Goal: Transaction & Acquisition: Obtain resource

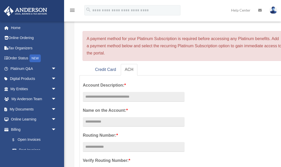
scroll to position [47, 0]
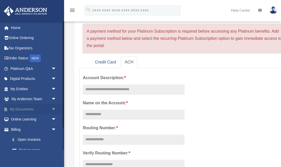
click at [28, 106] on link "My Documents arrow_drop_down" at bounding box center [34, 109] width 61 height 10
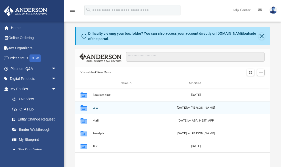
scroll to position [10, 0]
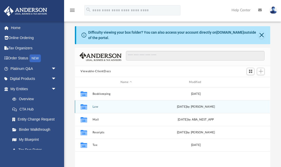
click at [124, 107] on button "Law" at bounding box center [126, 106] width 67 height 3
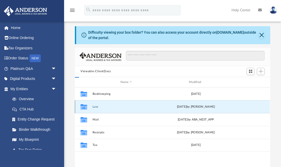
click at [124, 107] on button "Law" at bounding box center [126, 106] width 67 height 3
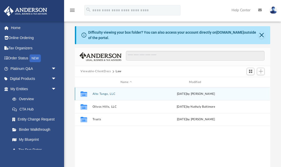
click at [114, 94] on button "Alto Tango, LLC" at bounding box center [126, 93] width 67 height 3
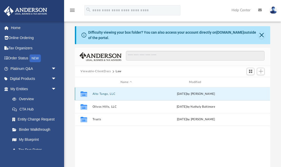
click at [114, 94] on button "Alto Tango, LLC" at bounding box center [126, 93] width 67 height 3
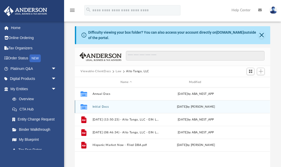
click at [107, 105] on button "Initial Docs" at bounding box center [126, 106] width 67 height 3
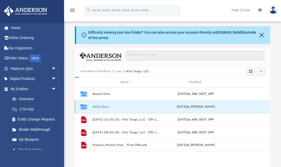
click at [107, 105] on button "Initial Docs" at bounding box center [126, 106] width 67 height 3
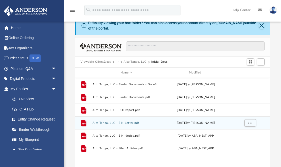
click at [127, 123] on button "Alto Tango, LLC - EIN Letter.pdf" at bounding box center [126, 122] width 67 height 3
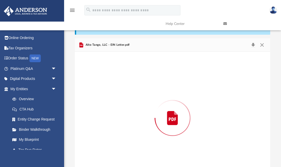
scroll to position [37, 0]
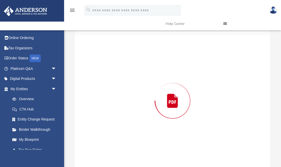
click at [127, 123] on div "Preview" at bounding box center [172, 100] width 195 height 132
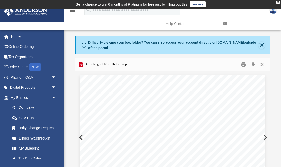
scroll to position [0, 0]
click at [253, 63] on button "Download" at bounding box center [253, 64] width 9 height 8
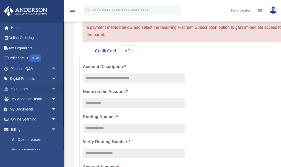
scroll to position [56, 0]
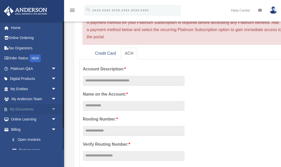
click at [28, 108] on link "My Documents arrow_drop_down" at bounding box center [34, 109] width 61 height 10
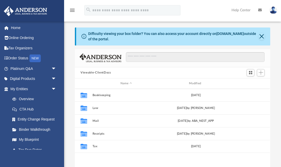
scroll to position [116, 195]
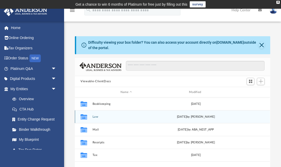
click at [104, 116] on button "Law" at bounding box center [126, 116] width 67 height 3
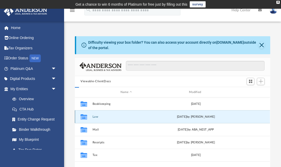
click at [104, 116] on button "Law" at bounding box center [126, 116] width 67 height 3
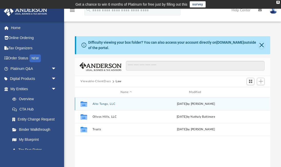
click at [112, 105] on button "Alto Tango, LLC" at bounding box center [126, 103] width 67 height 3
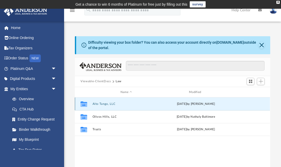
click at [112, 105] on button "Alto Tango, LLC" at bounding box center [126, 103] width 67 height 3
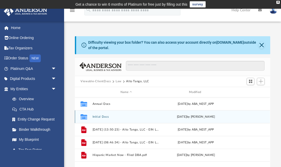
click at [103, 117] on button "Initial Docs" at bounding box center [126, 116] width 67 height 3
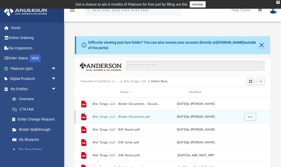
click at [103, 117] on button "Alto Tango, LLC - Binder Documents.pdf" at bounding box center [126, 116] width 67 height 3
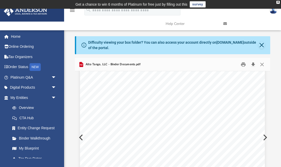
scroll to position [16779, 0]
click at [254, 64] on button "Download" at bounding box center [253, 64] width 9 height 8
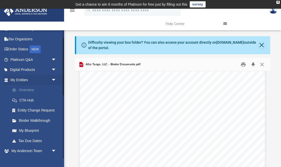
scroll to position [10, 0]
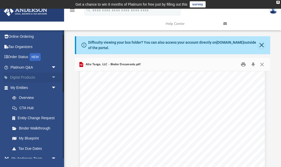
click at [41, 79] on link "Digital Products arrow_drop_down" at bounding box center [34, 77] width 61 height 10
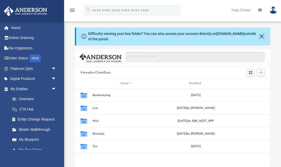
scroll to position [116, 195]
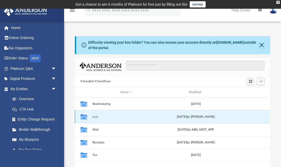
click at [99, 117] on button "Law" at bounding box center [126, 116] width 67 height 3
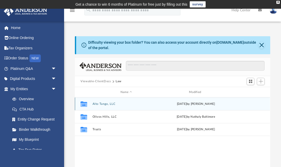
click at [112, 103] on button "Alto Tango, LLC" at bounding box center [126, 103] width 67 height 3
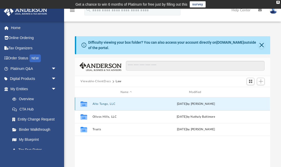
click at [112, 103] on button "Alto Tango, LLC" at bounding box center [126, 103] width 67 height 3
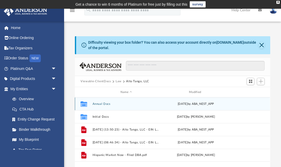
click at [103, 105] on div "Collaborated Folder Annual Docs [DATE] by ABA_NEST_APP" at bounding box center [172, 103] width 195 height 13
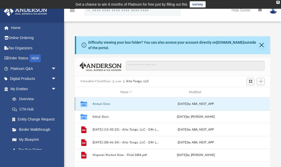
click at [97, 103] on button "Annual Docs" at bounding box center [126, 103] width 67 height 3
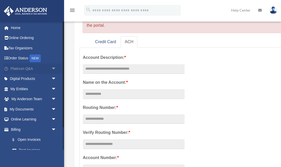
scroll to position [65, 0]
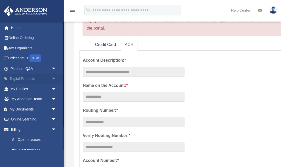
click at [34, 77] on link "Digital Products arrow_drop_down" at bounding box center [34, 79] width 61 height 10
click at [27, 108] on link "My Documents arrow_drop_down" at bounding box center [34, 109] width 61 height 10
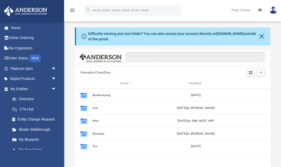
scroll to position [116, 195]
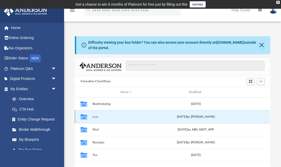
click at [100, 116] on button "Law" at bounding box center [126, 116] width 67 height 3
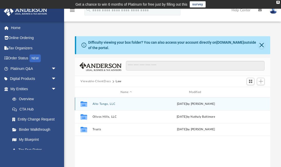
click at [106, 105] on button "Alto Tango, LLC" at bounding box center [126, 103] width 67 height 3
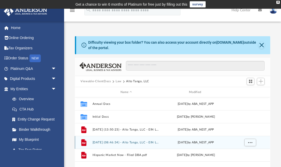
click at [99, 141] on button "[DATE] (08:46:34) - Alto Tango, LLC - EIN Letter from IRS.pdf" at bounding box center [126, 142] width 67 height 3
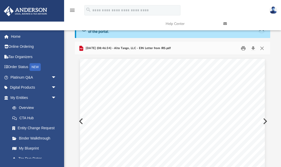
scroll to position [0, 0]
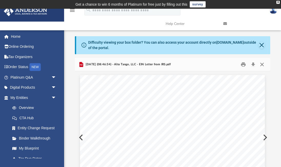
click at [263, 64] on button "Close" at bounding box center [262, 64] width 9 height 8
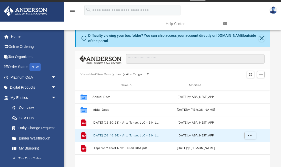
scroll to position [9, 0]
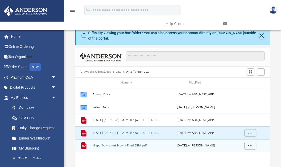
click at [110, 145] on button "Hispanic Market Now - Filed DBA.pdf" at bounding box center [126, 145] width 67 height 3
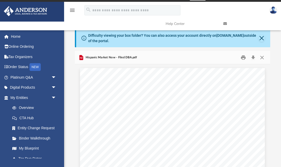
scroll to position [0, 0]
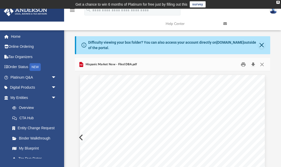
click at [253, 64] on button "Download" at bounding box center [253, 64] width 9 height 8
click at [262, 64] on button "Close" at bounding box center [262, 64] width 9 height 8
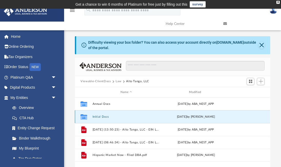
click at [115, 116] on button "Initial Docs" at bounding box center [126, 116] width 67 height 3
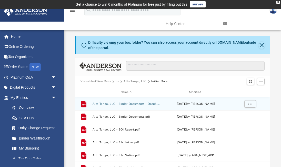
click at [120, 104] on button "Alto Tango, LLC - Binder Documents - DocuSigned.pdf" at bounding box center [126, 103] width 67 height 3
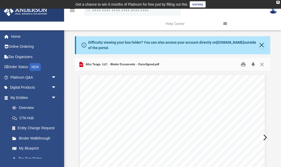
click at [253, 64] on button "Download" at bounding box center [253, 64] width 9 height 8
